Goal: Information Seeking & Learning: Learn about a topic

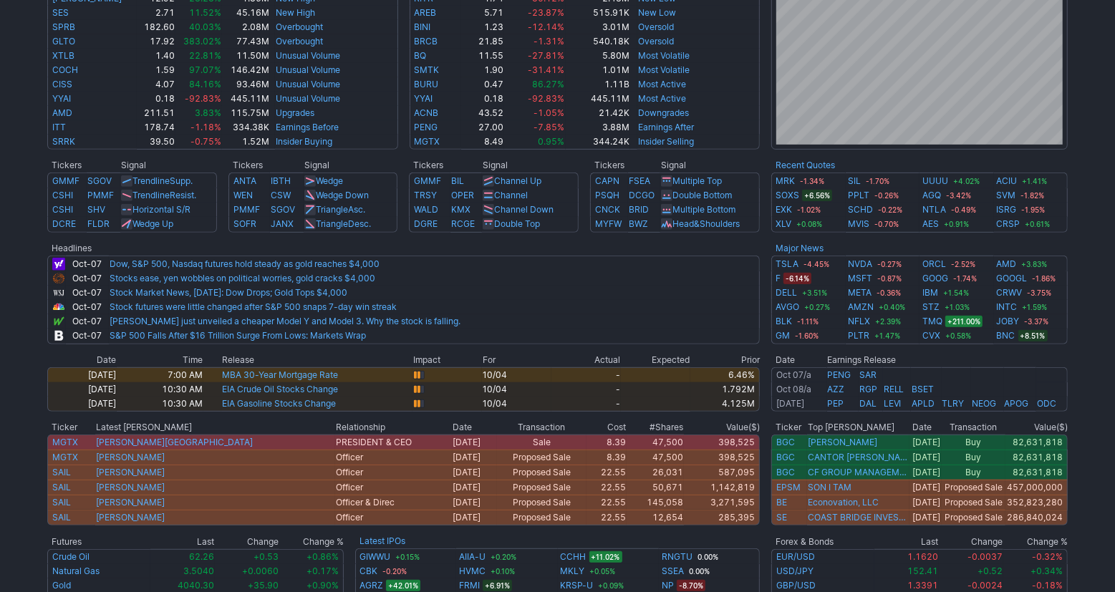
scroll to position [421, 0]
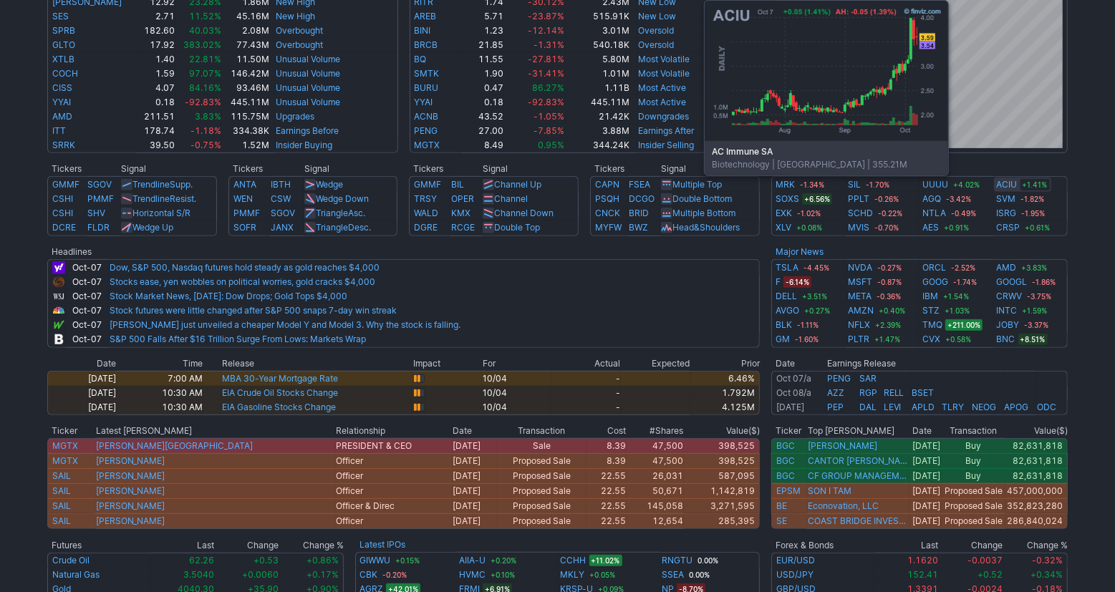
click at [1011, 189] on link "ACIU" at bounding box center [1007, 185] width 21 height 14
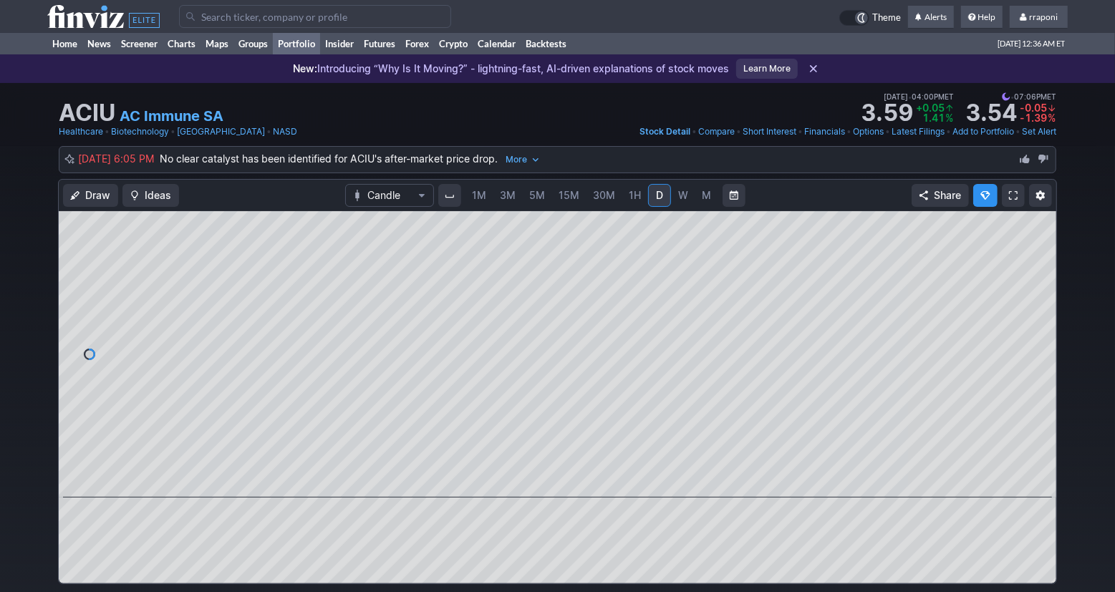
click at [314, 45] on link "Portfolio" at bounding box center [296, 43] width 47 height 21
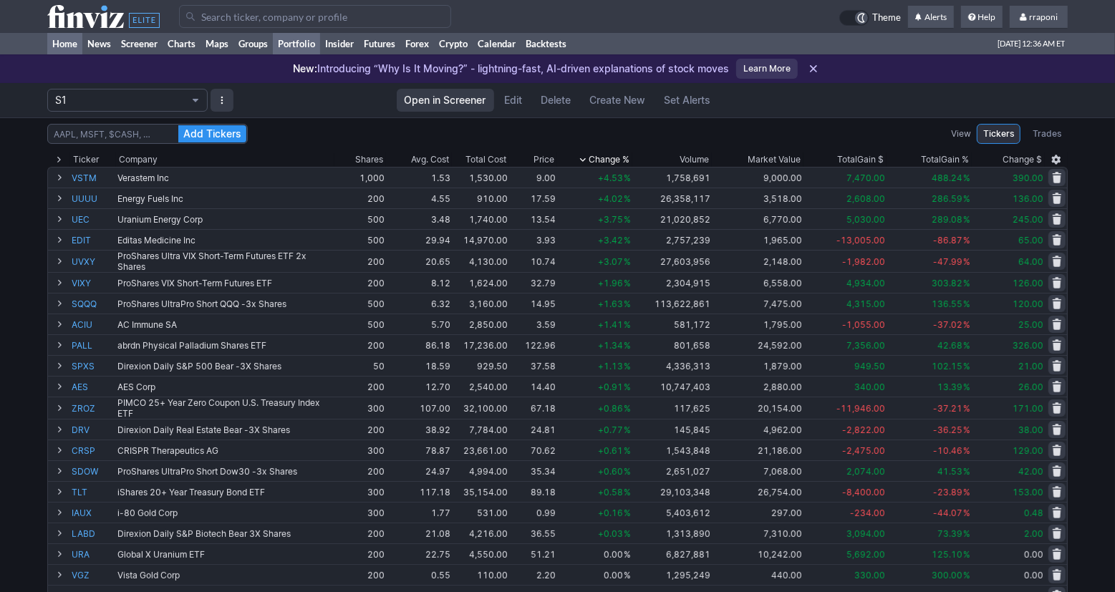
click at [78, 42] on link "Home" at bounding box center [64, 43] width 35 height 21
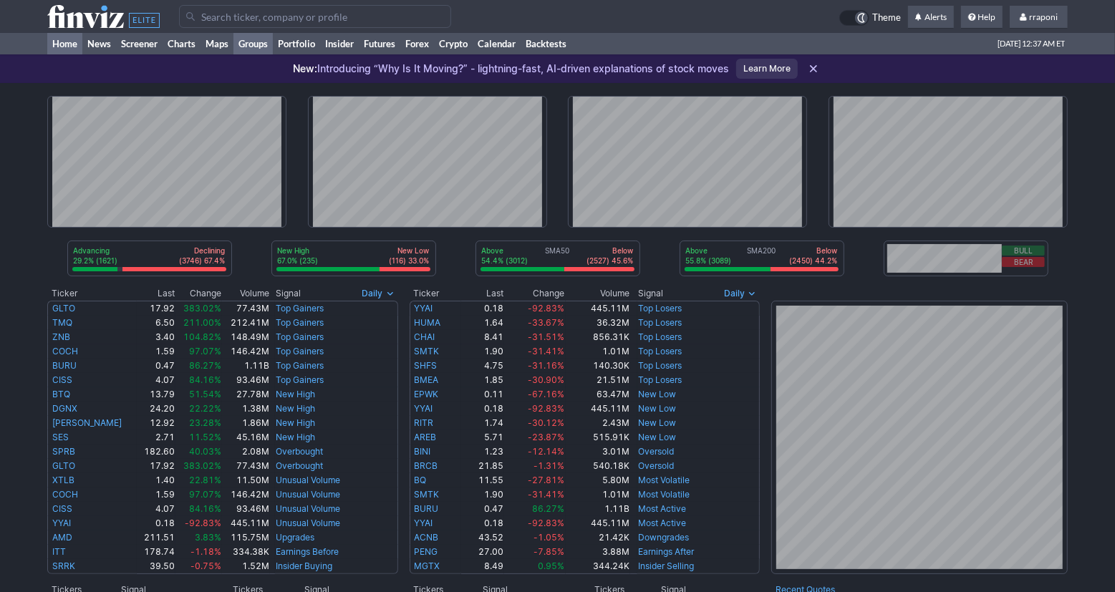
click at [246, 45] on link "Groups" at bounding box center [253, 43] width 39 height 21
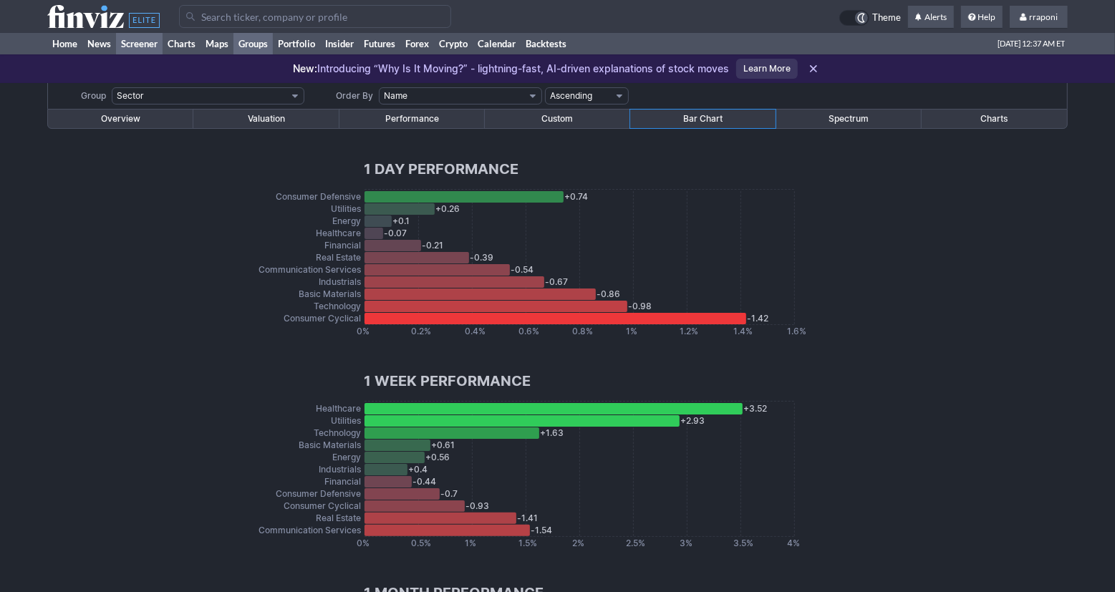
click at [155, 45] on link "Screener" at bounding box center [139, 43] width 47 height 21
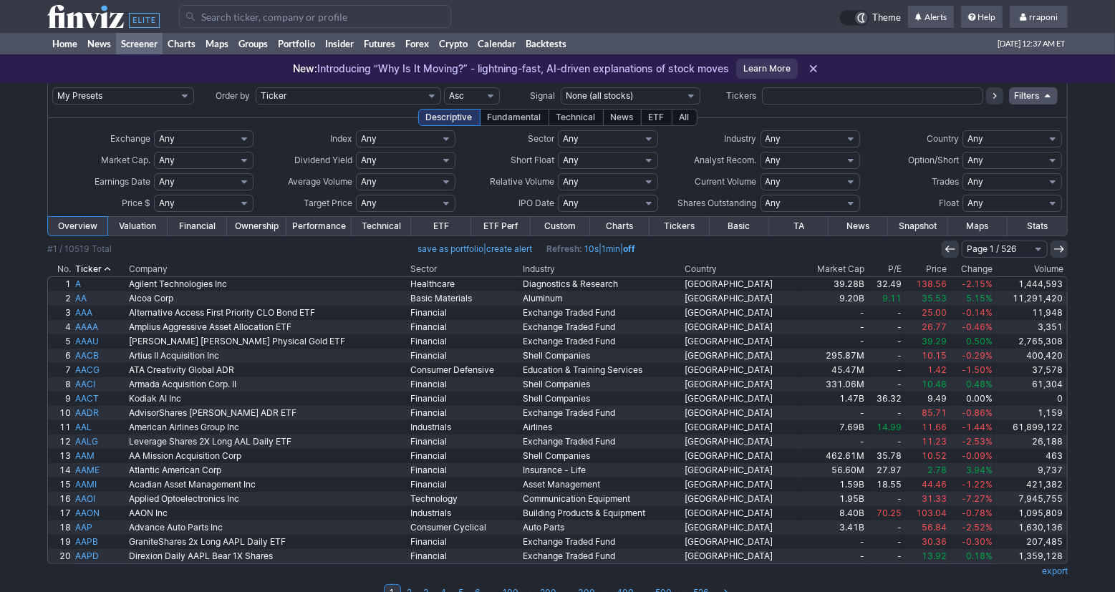
click at [825, 138] on select "Any Stocks only (ex-Funds) Exchange Traded Fund Advertising Agencies Aerospace …" at bounding box center [811, 138] width 100 height 17
select select "exchangetradedfund"
click at [761, 130] on select "Any Stocks only (ex-Funds) Exchange Traded Fund Advertising Agencies Aerospace …" at bounding box center [811, 138] width 100 height 17
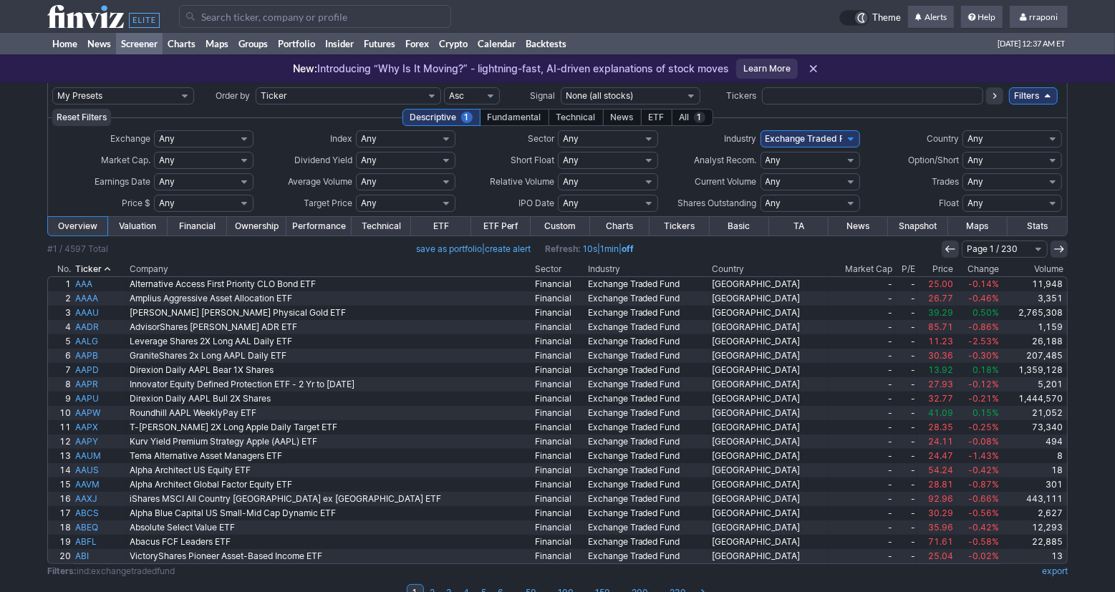
click at [1035, 266] on th "Volume" at bounding box center [1034, 269] width 67 height 14
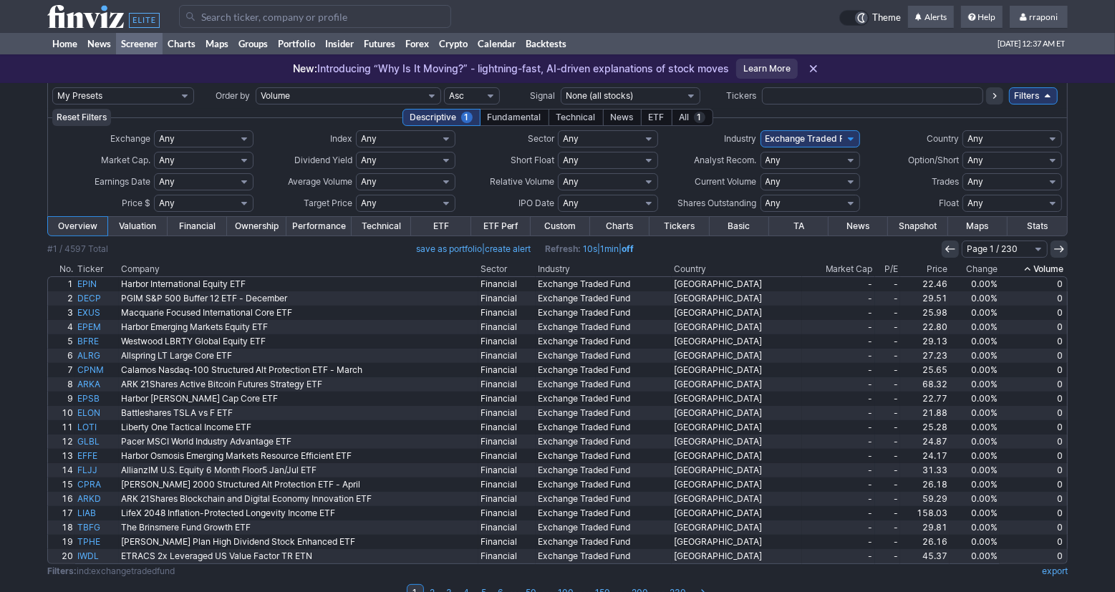
click at [1035, 266] on th "Volume" at bounding box center [1034, 269] width 68 height 14
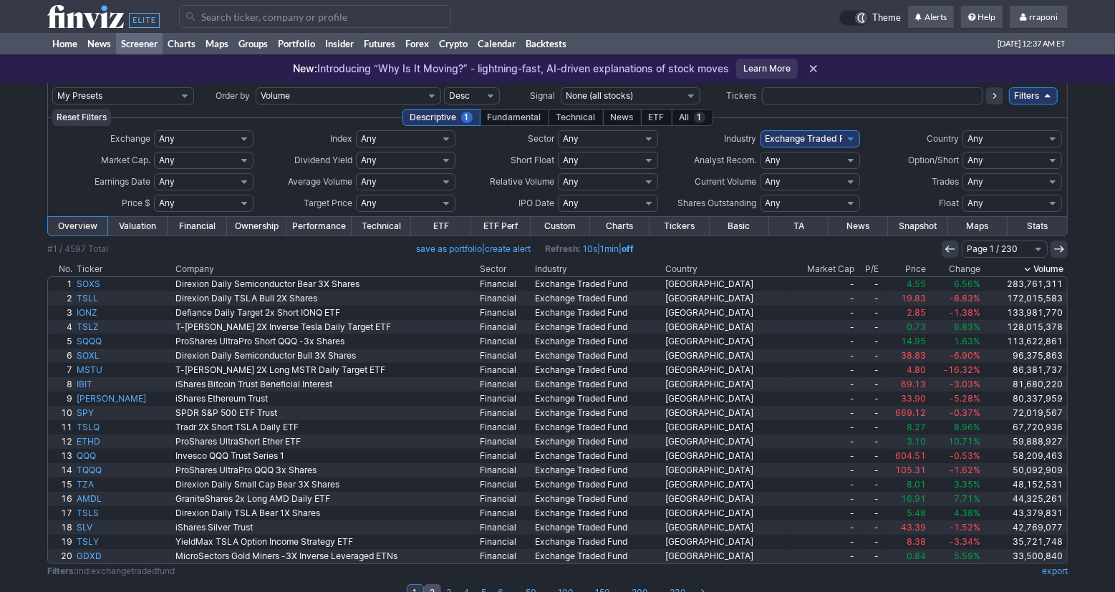
click at [434, 588] on link "2" at bounding box center [432, 593] width 17 height 17
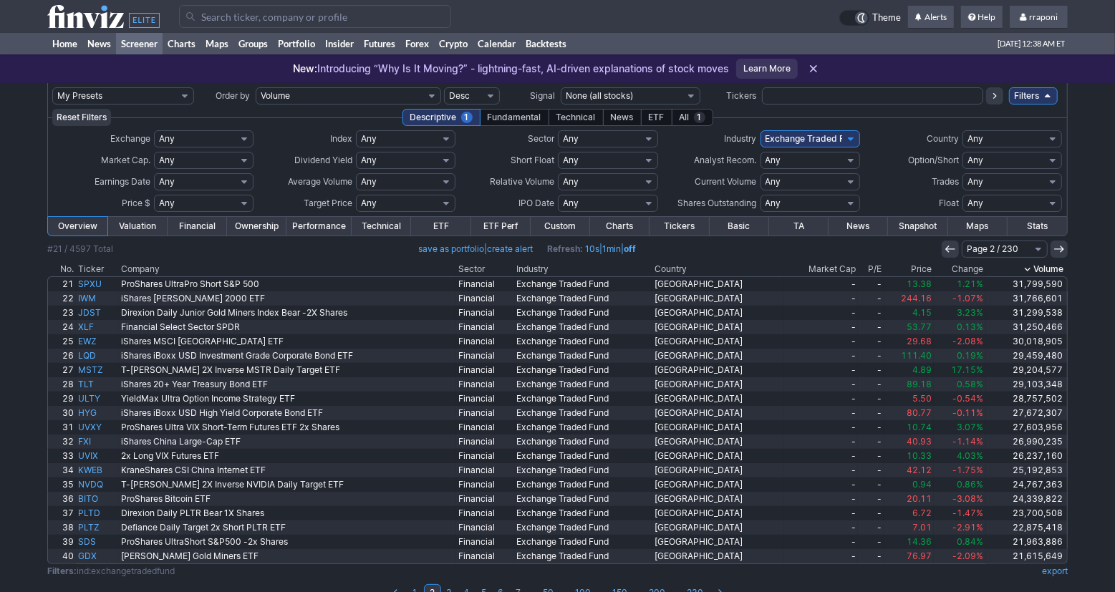
scroll to position [24, 0]
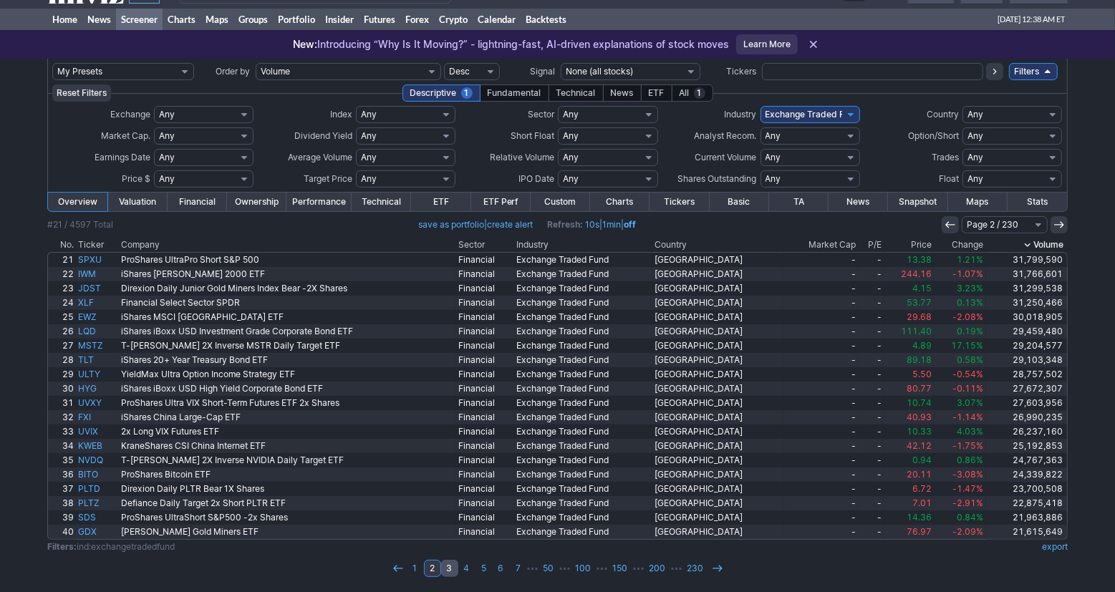
click at [453, 570] on link "3" at bounding box center [449, 568] width 17 height 17
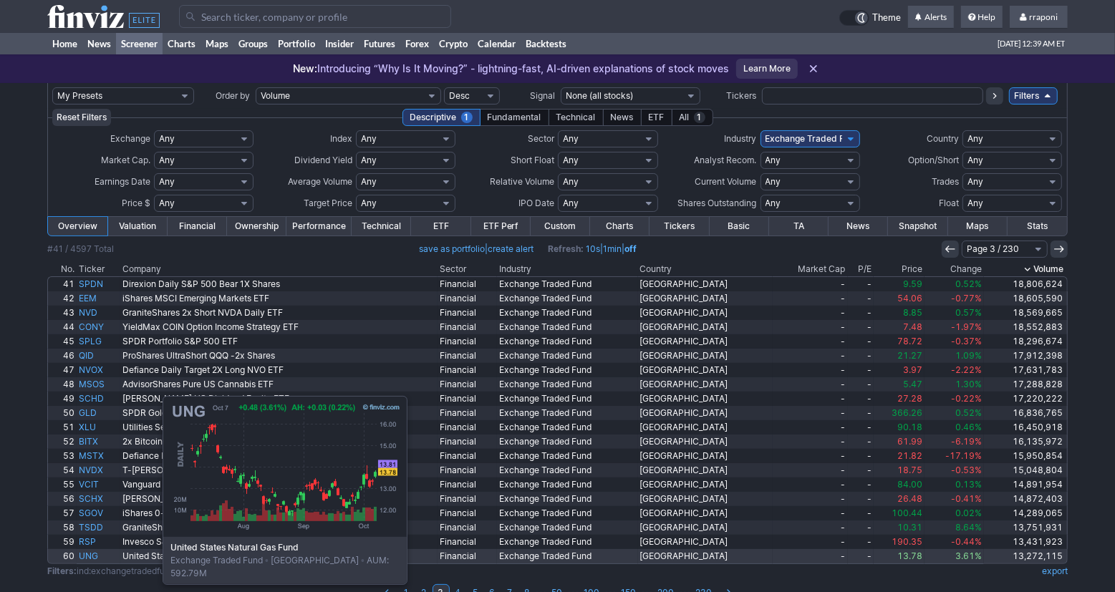
click at [91, 554] on link "UNG" at bounding box center [99, 556] width 44 height 14
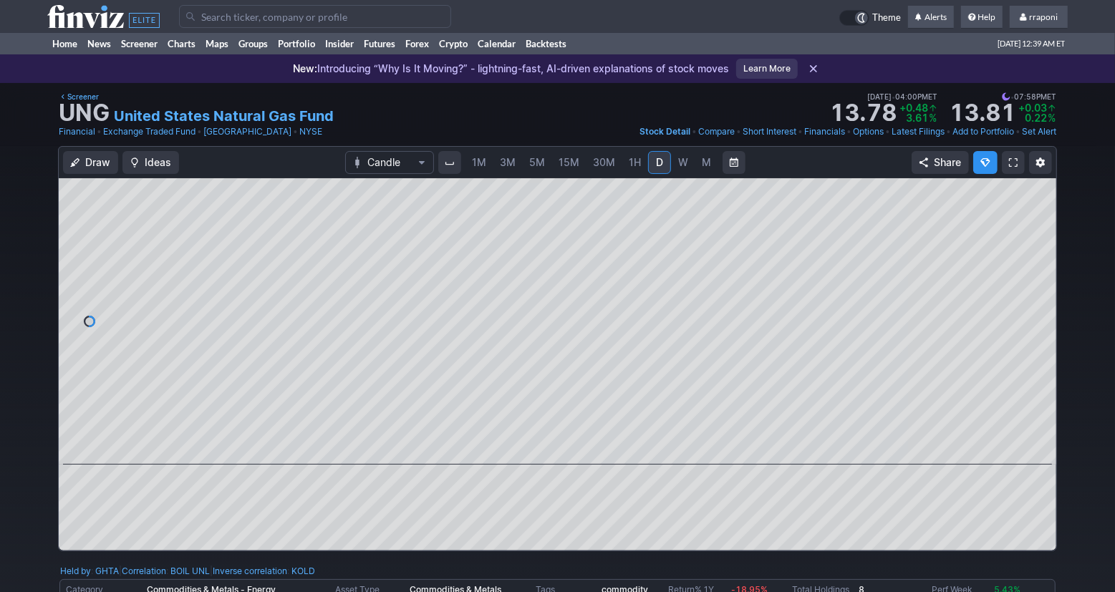
click at [703, 171] on link "M" at bounding box center [707, 162] width 23 height 23
click at [672, 171] on link "W" at bounding box center [683, 162] width 23 height 23
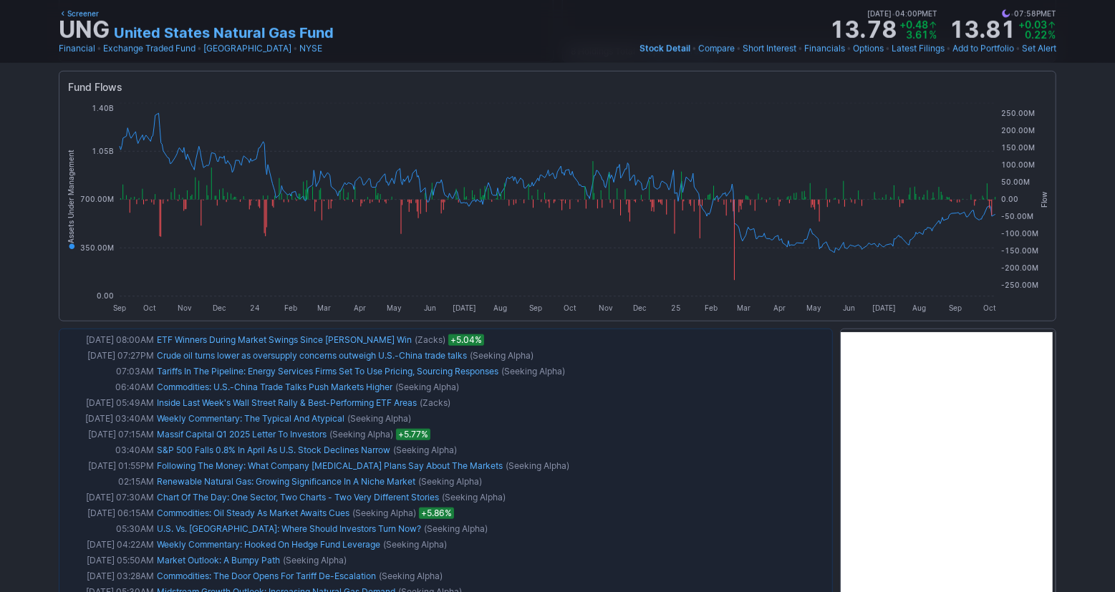
scroll to position [1151, 0]
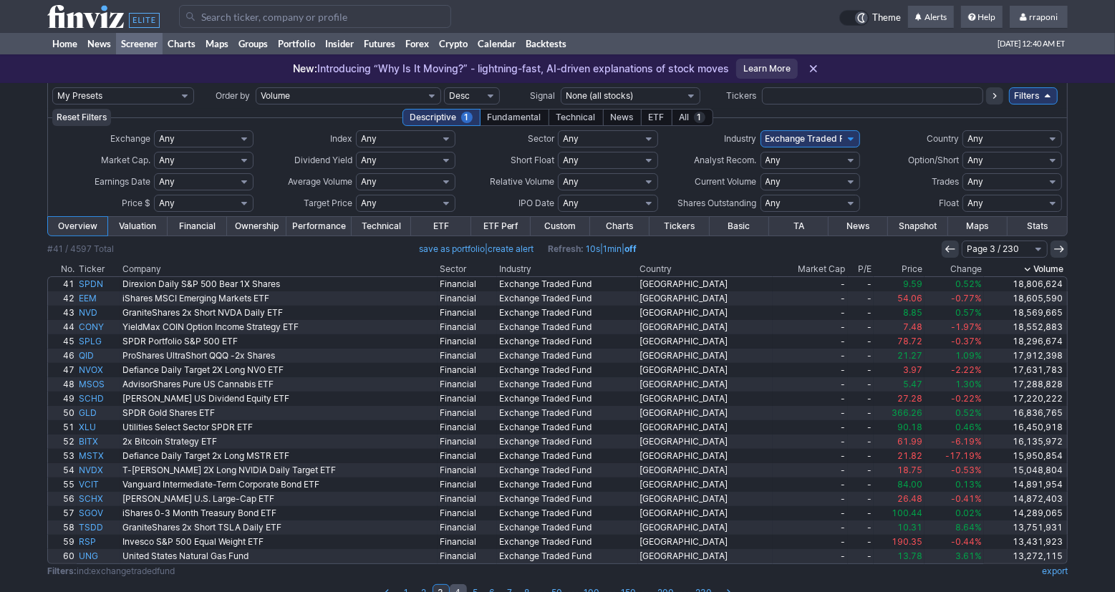
click at [460, 587] on link "4" at bounding box center [458, 593] width 17 height 17
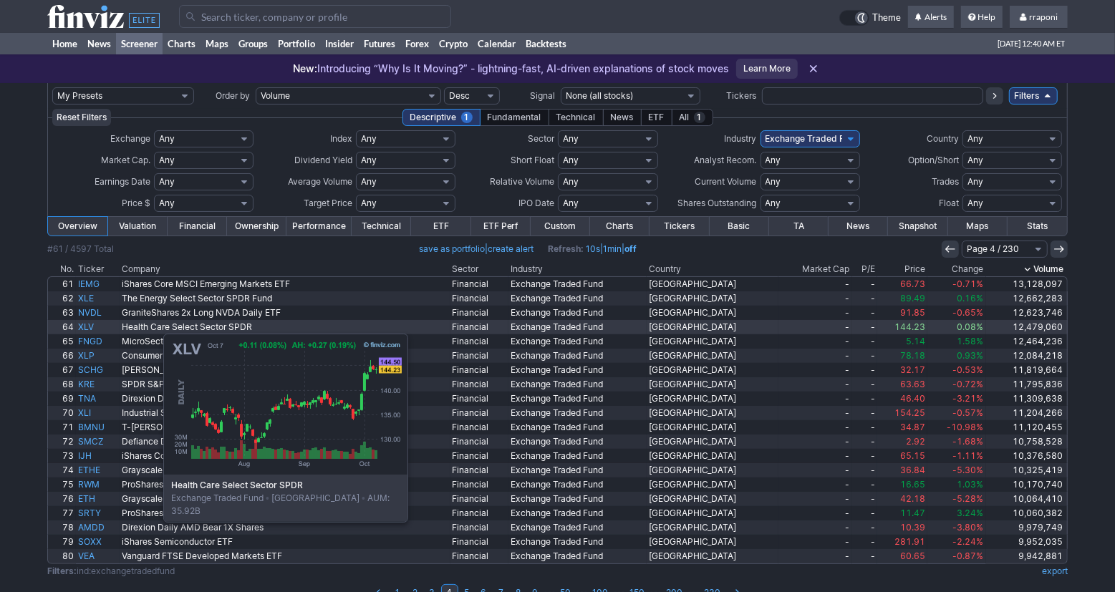
click at [92, 327] on link "XLV" at bounding box center [98, 327] width 44 height 14
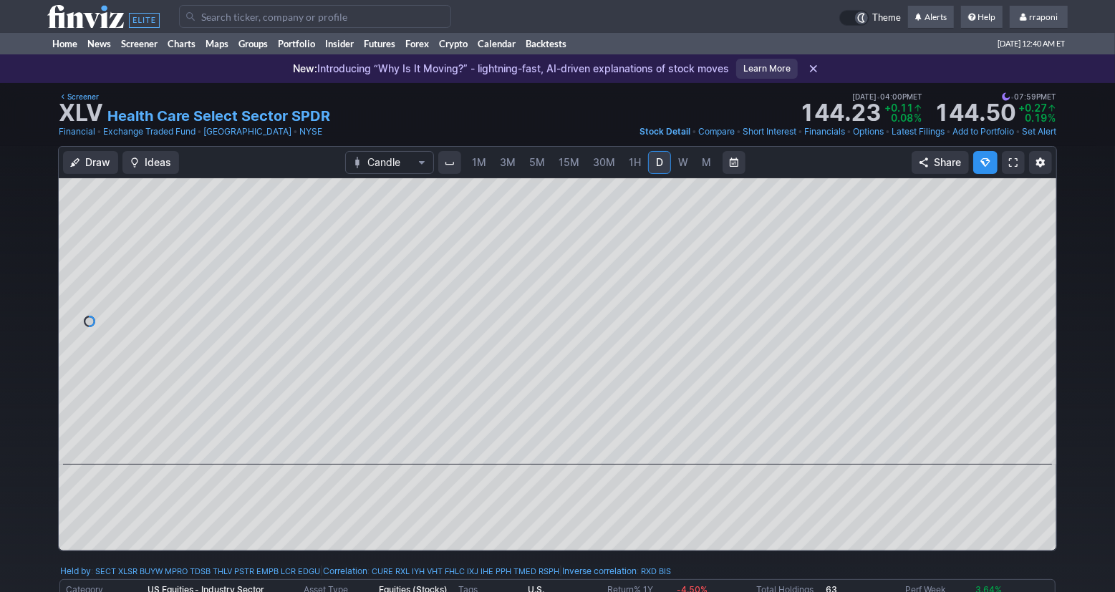
click at [706, 168] on span "M" at bounding box center [707, 162] width 10 height 14
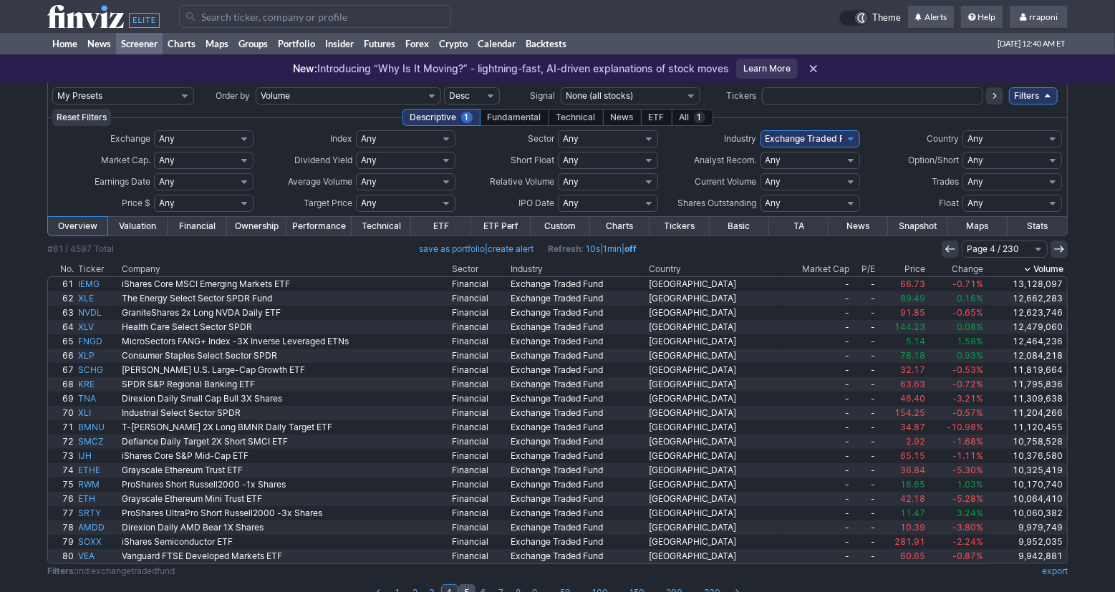
click at [467, 587] on link "5" at bounding box center [466, 593] width 17 height 17
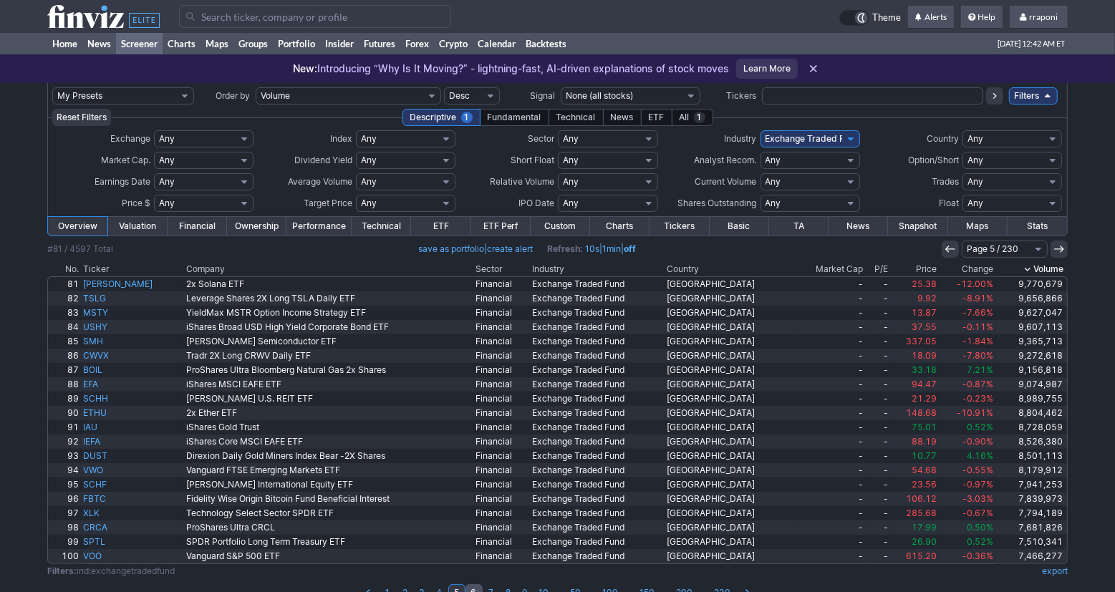
click at [475, 590] on link "6" at bounding box center [474, 593] width 17 height 17
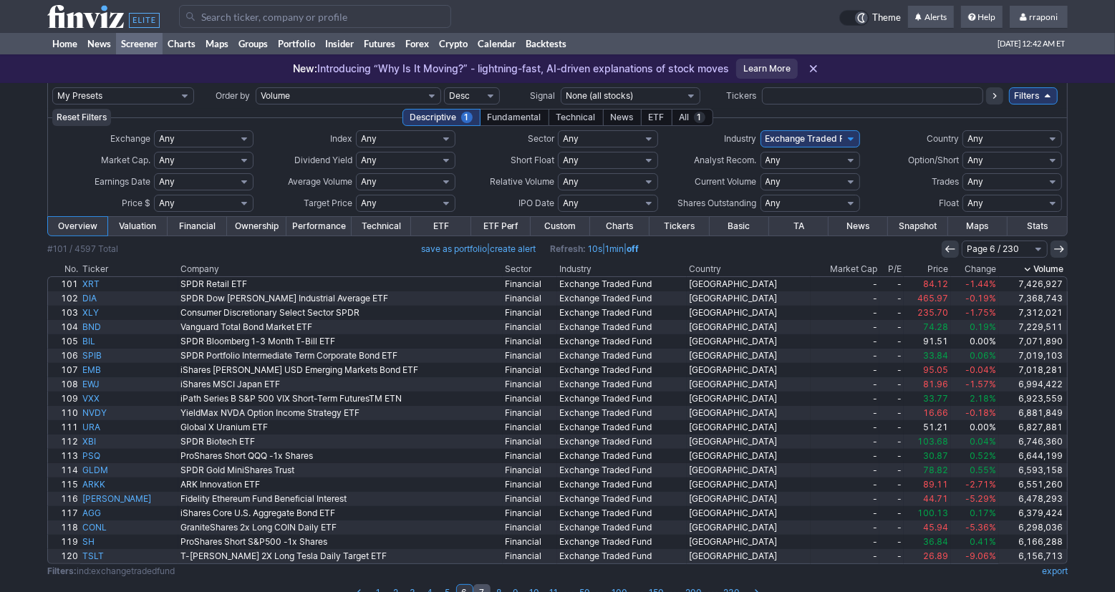
click at [481, 587] on link "7" at bounding box center [482, 593] width 17 height 17
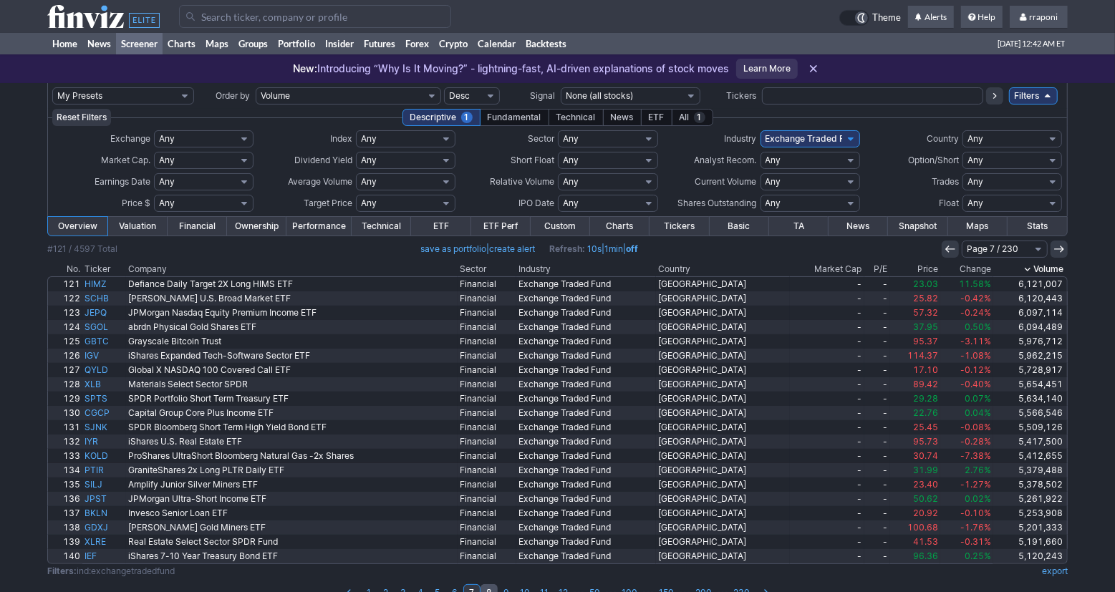
click at [494, 587] on link "8" at bounding box center [489, 593] width 17 height 17
